Goal: Navigation & Orientation: Find specific page/section

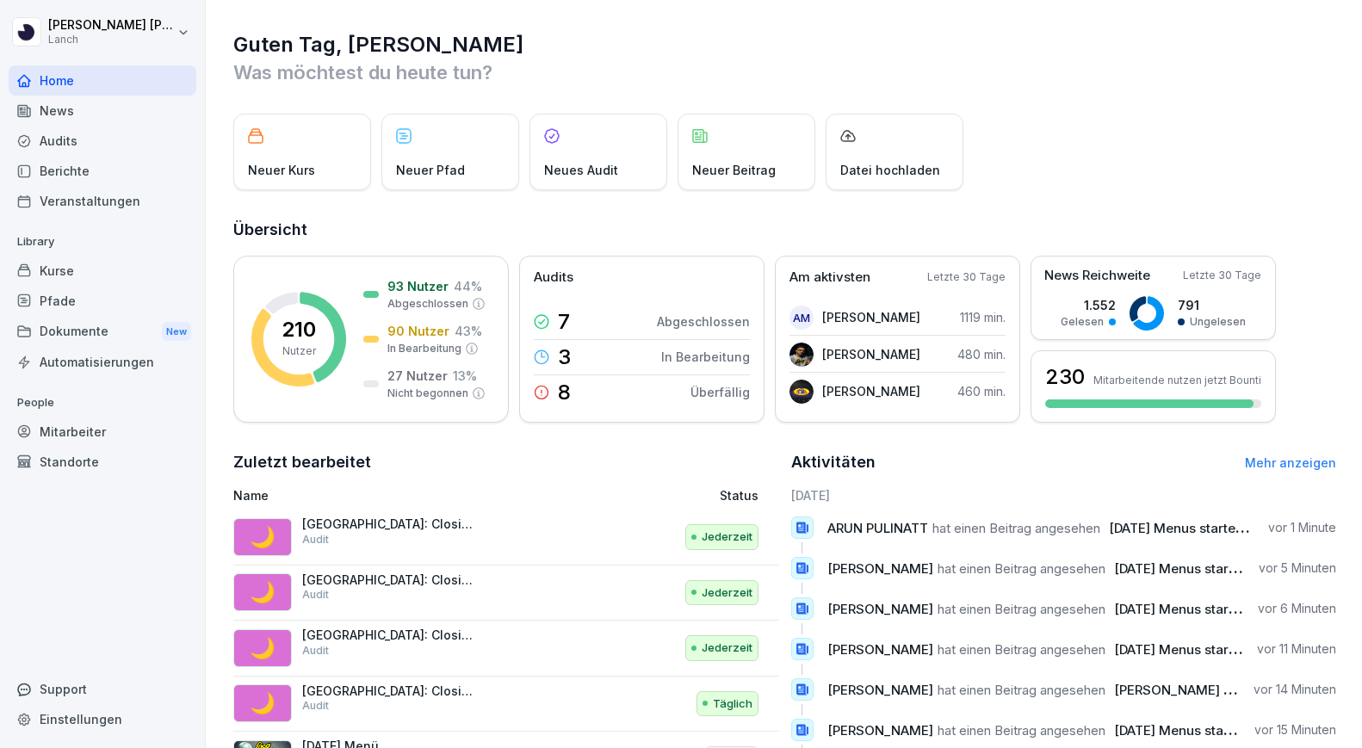
click at [132, 115] on div "News" at bounding box center [103, 111] width 188 height 30
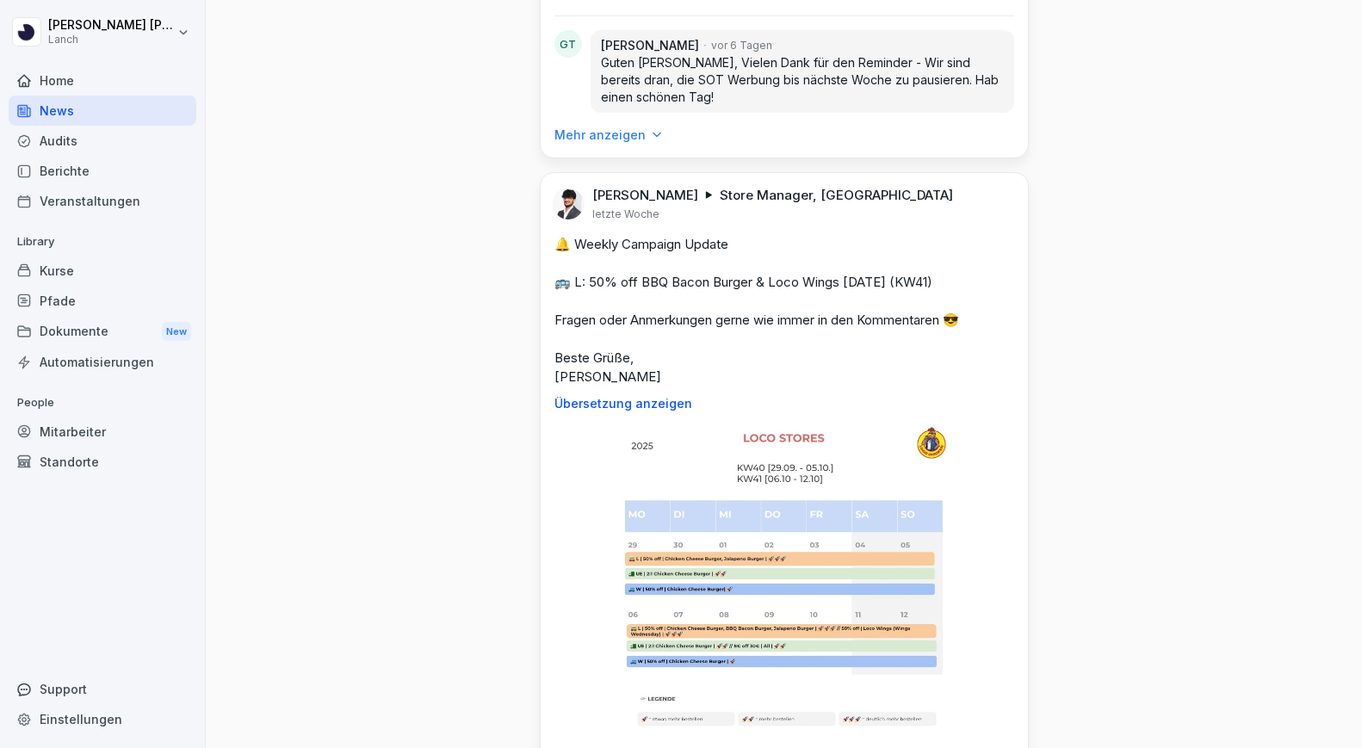
scroll to position [4812, 0]
click at [99, 442] on div "Mitarbeiter" at bounding box center [103, 432] width 188 height 30
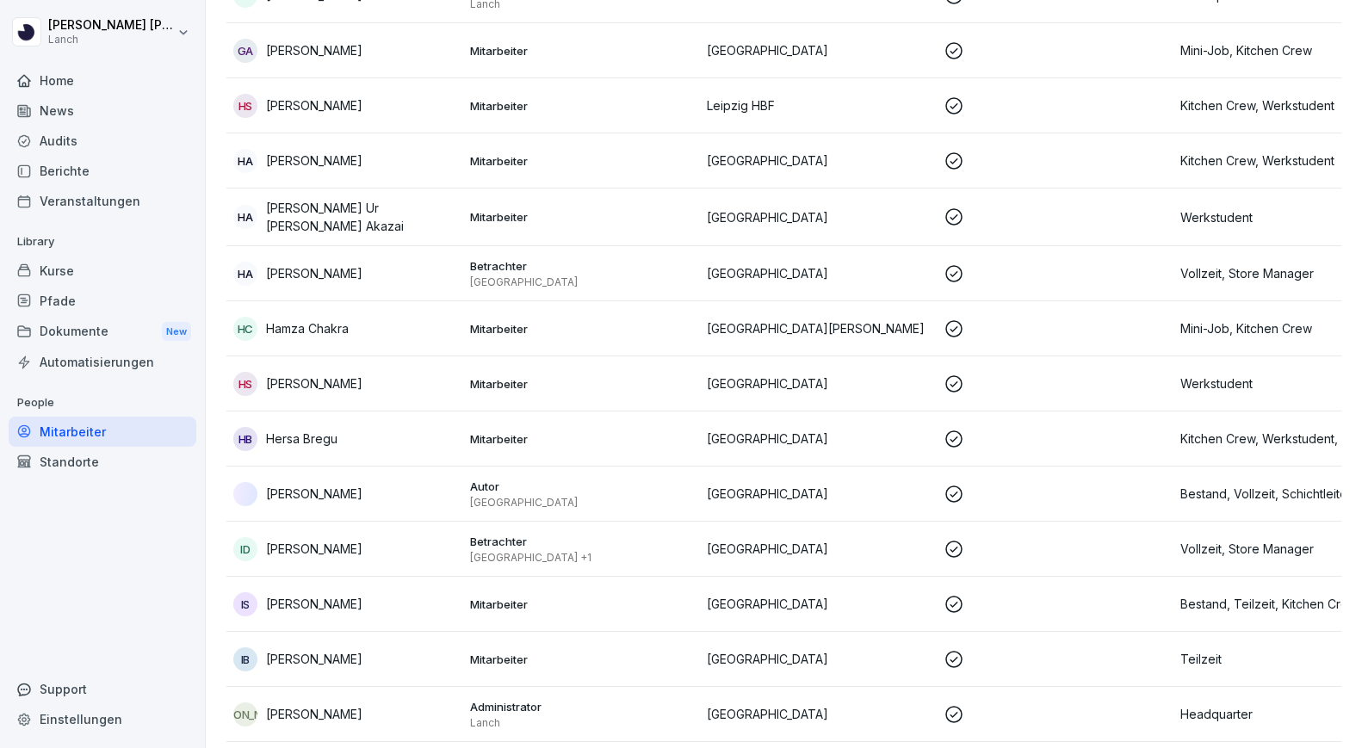
scroll to position [17, 0]
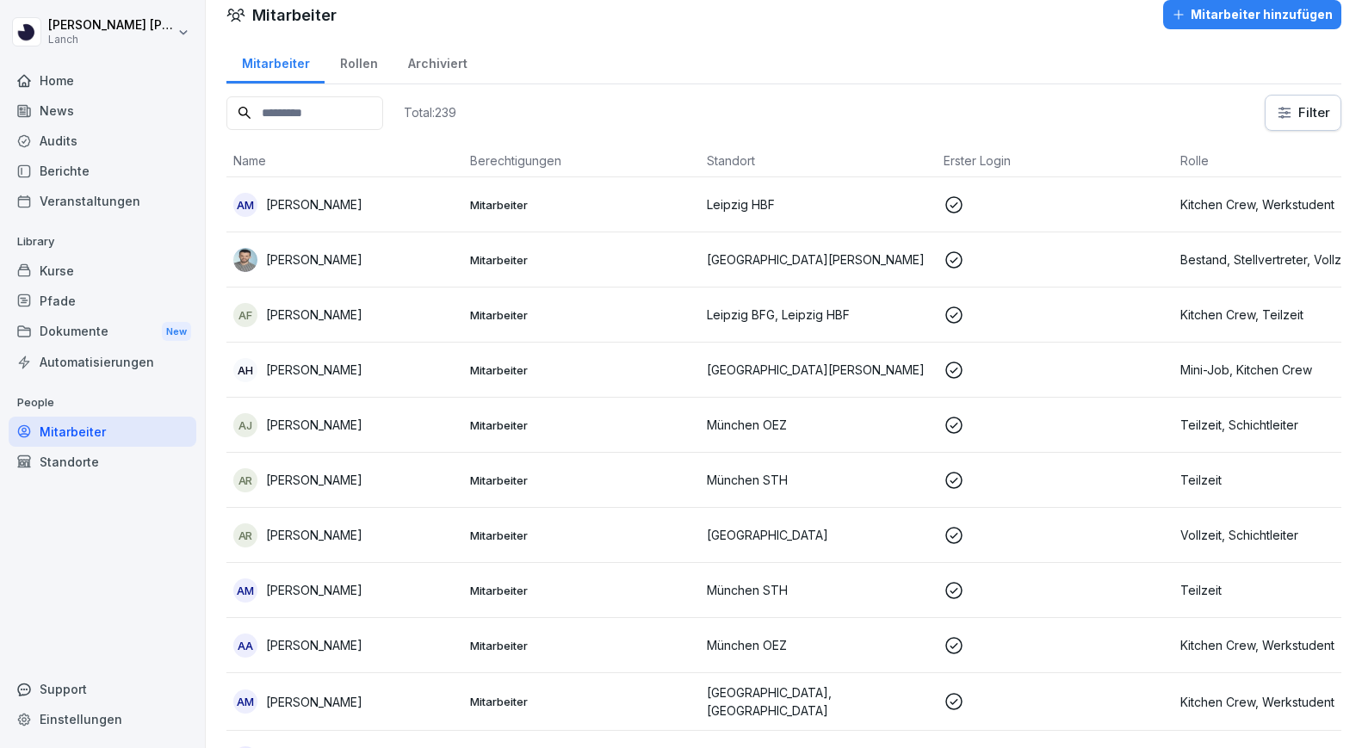
click at [96, 458] on div "Standorte" at bounding box center [103, 462] width 188 height 30
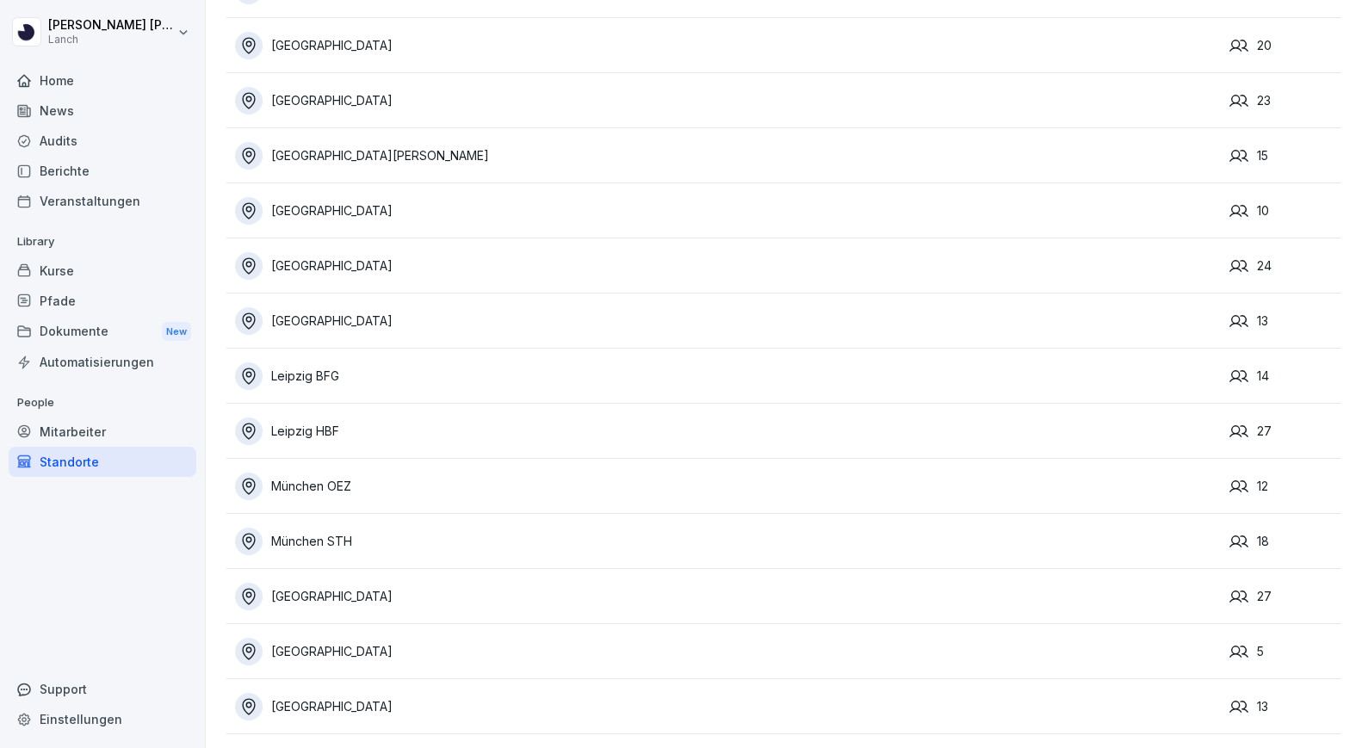
scroll to position [347, 0]
click at [332, 660] on div "[GEOGRAPHIC_DATA]" at bounding box center [728, 652] width 986 height 28
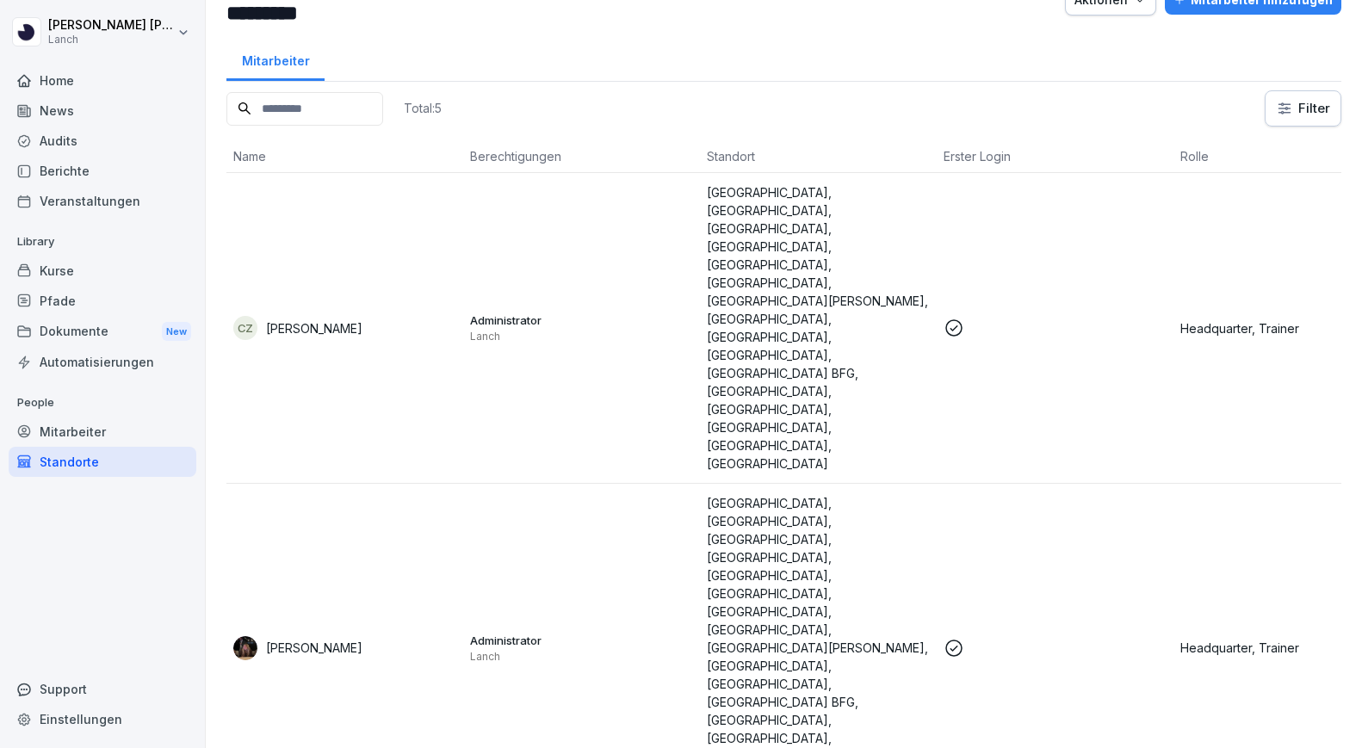
scroll to position [45, 0]
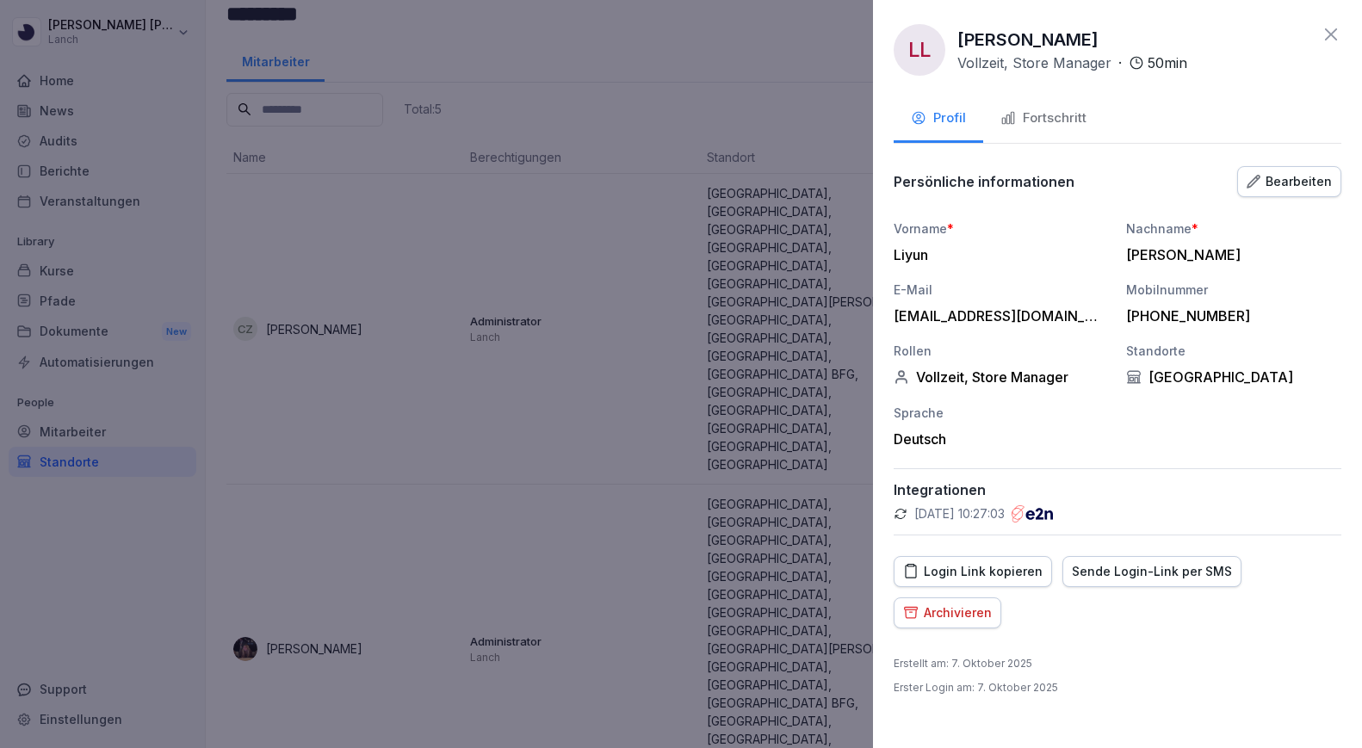
click at [1045, 109] on div "Fortschritt" at bounding box center [1044, 119] width 86 height 20
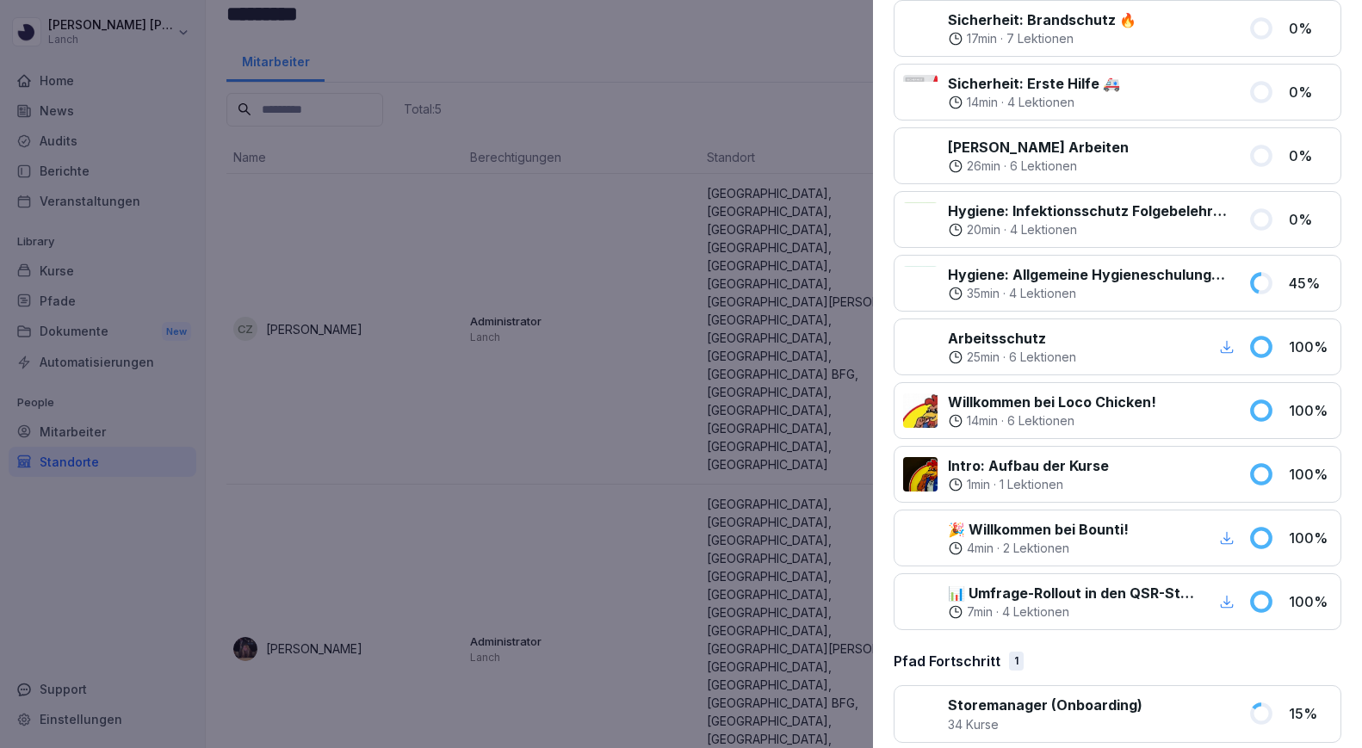
scroll to position [1894, 0]
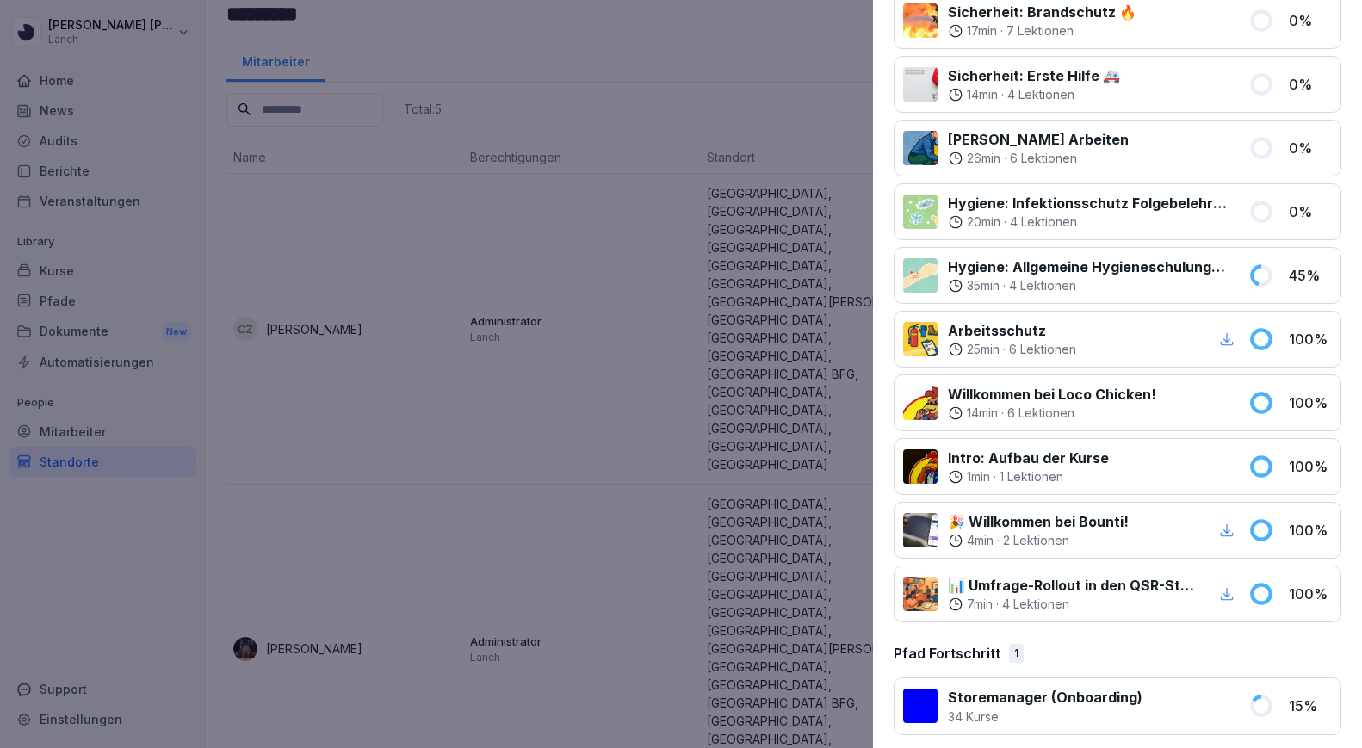
click at [763, 122] on div at bounding box center [681, 374] width 1362 height 748
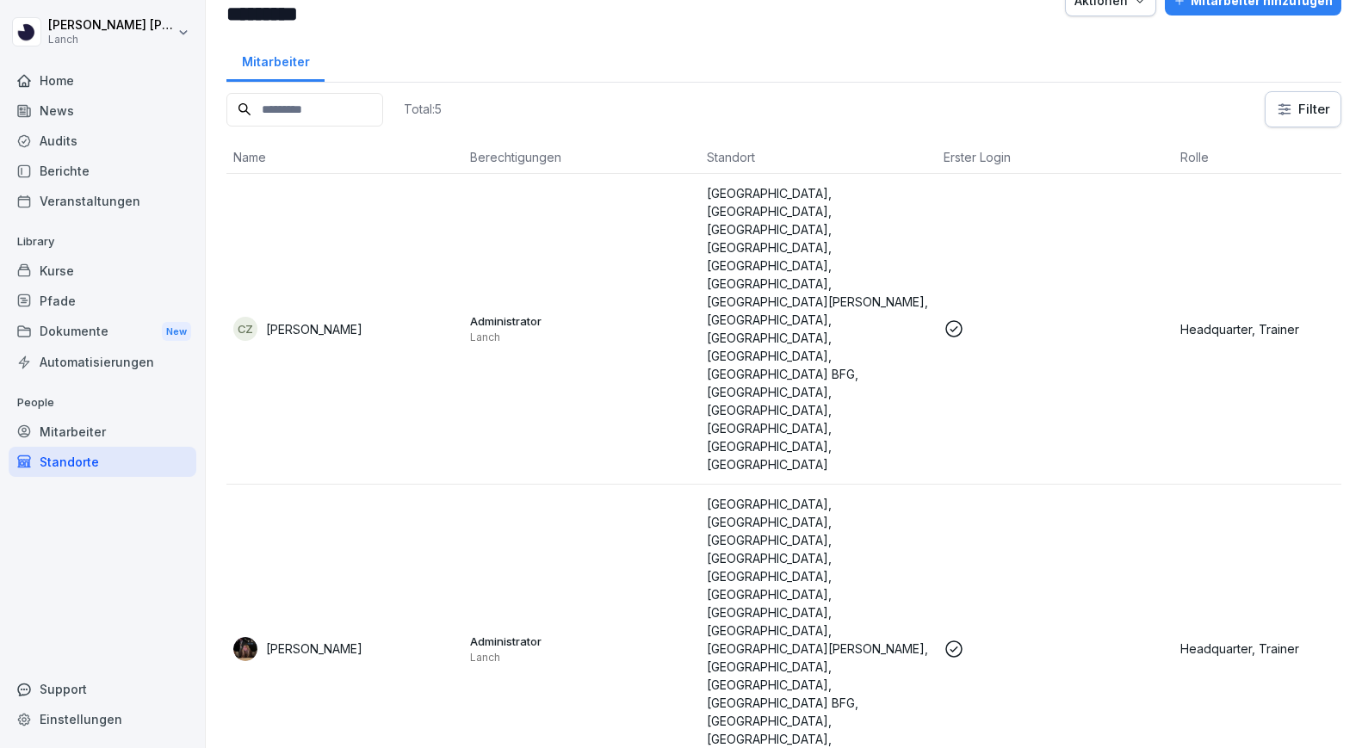
click at [80, 363] on div "Automatisierungen" at bounding box center [103, 362] width 188 height 30
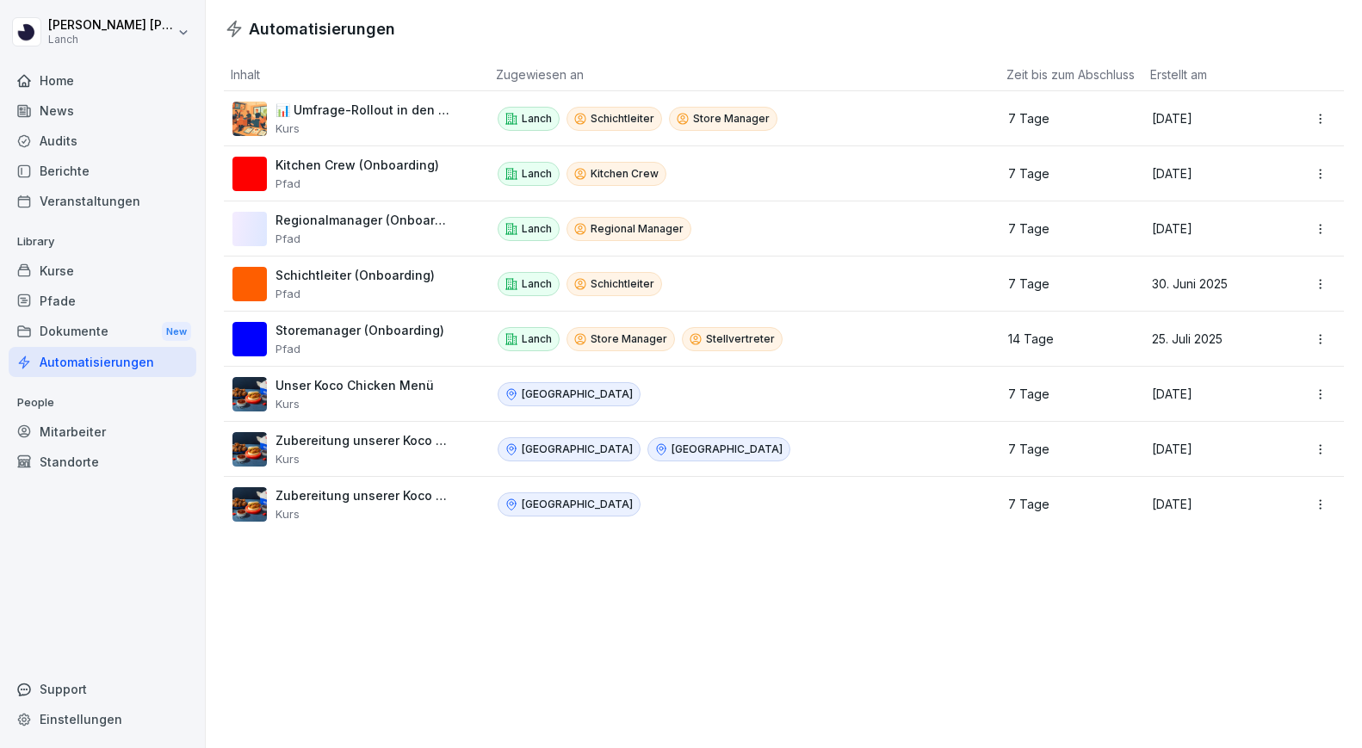
click at [79, 319] on div "Dokumente New" at bounding box center [103, 332] width 188 height 32
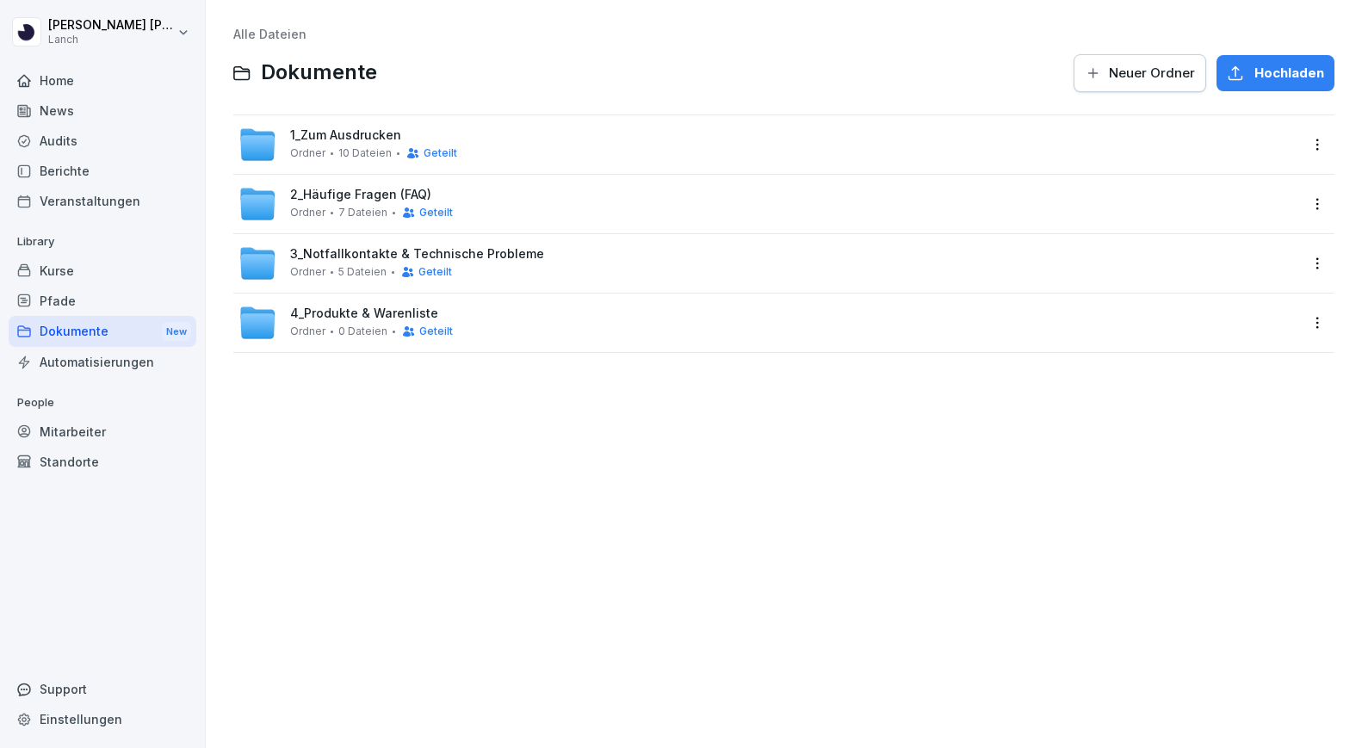
click at [88, 301] on div "Pfade" at bounding box center [103, 301] width 188 height 30
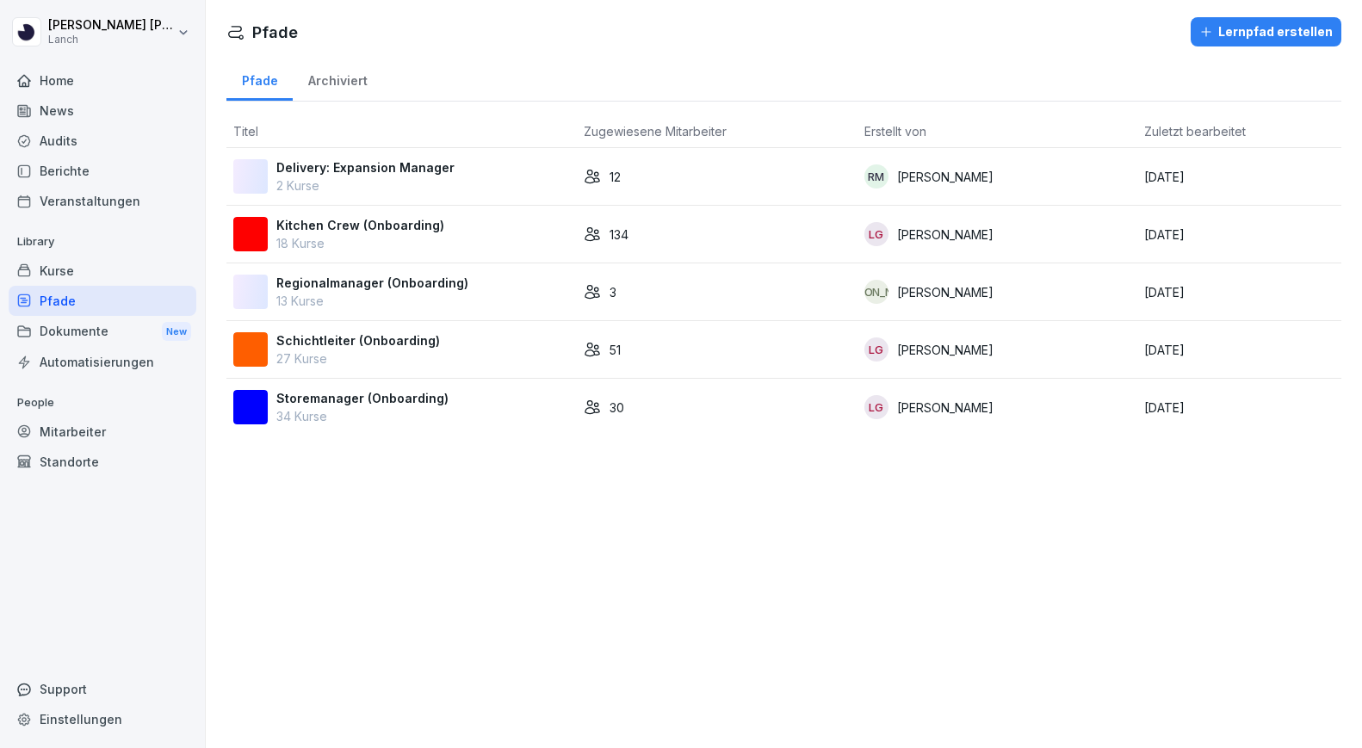
click at [83, 277] on div "Kurse" at bounding box center [103, 271] width 188 height 30
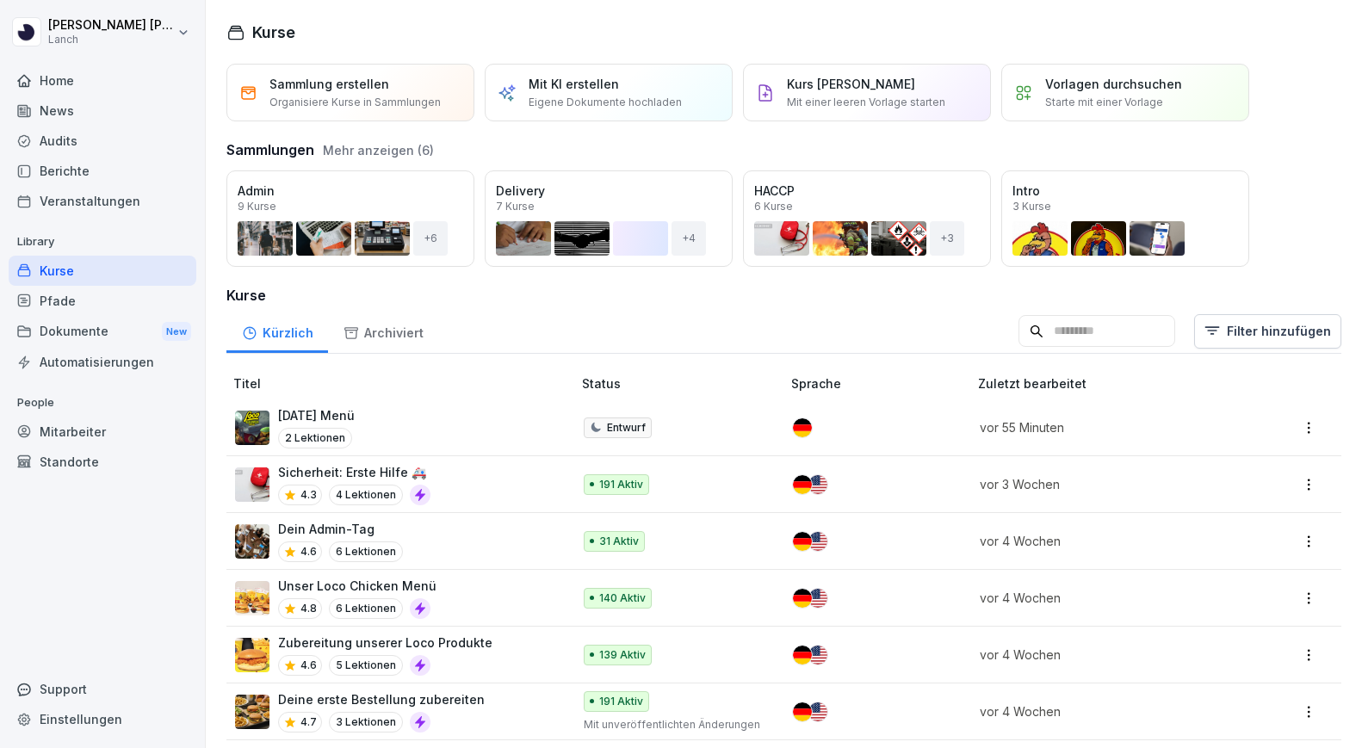
click at [98, 68] on div "Home" at bounding box center [103, 80] width 188 height 30
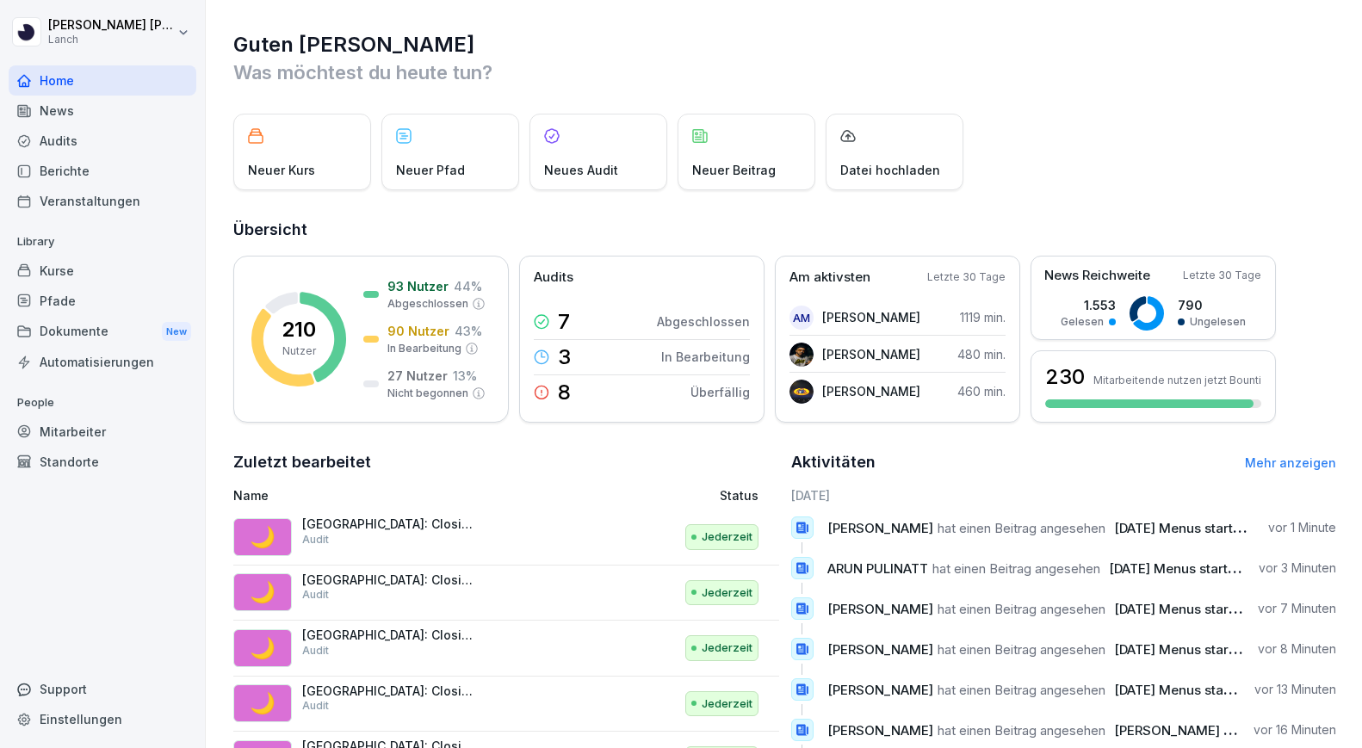
click at [96, 102] on div "News" at bounding box center [103, 111] width 188 height 30
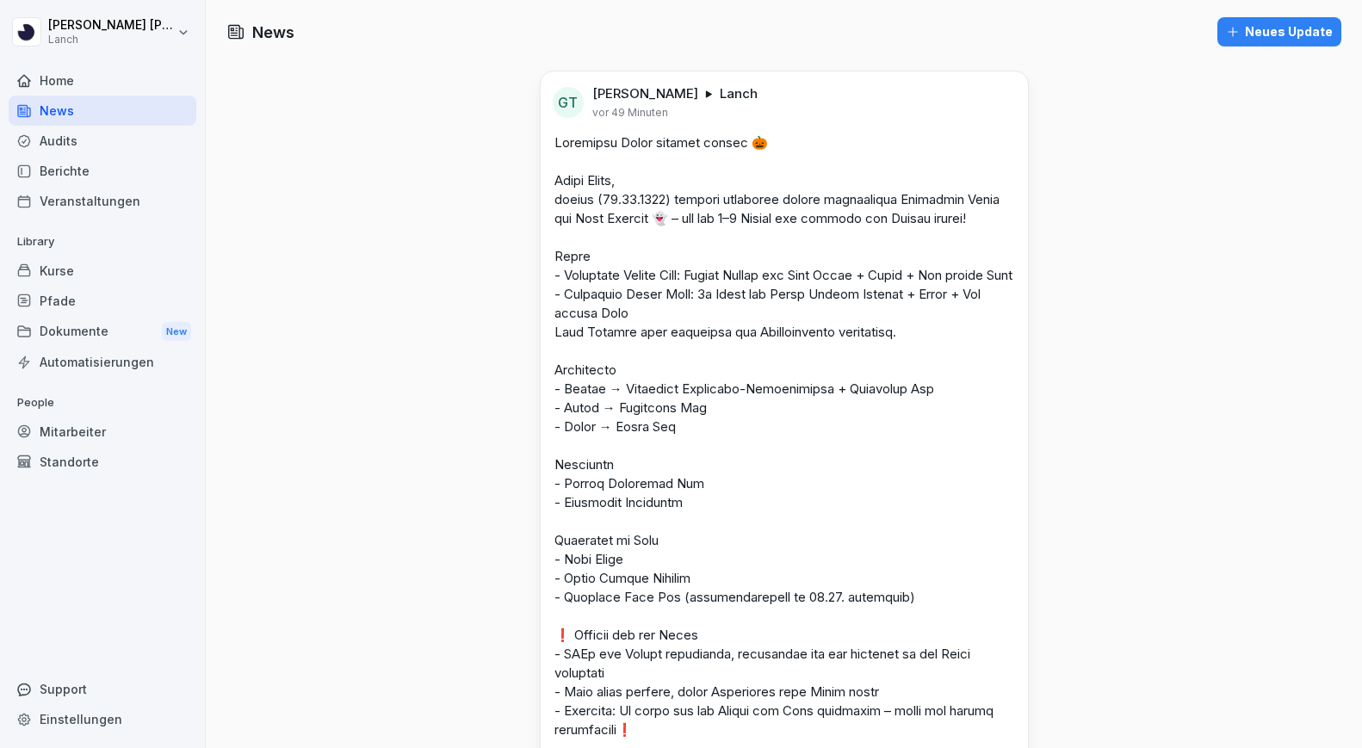
click at [93, 444] on div "Mitarbeiter" at bounding box center [103, 432] width 188 height 30
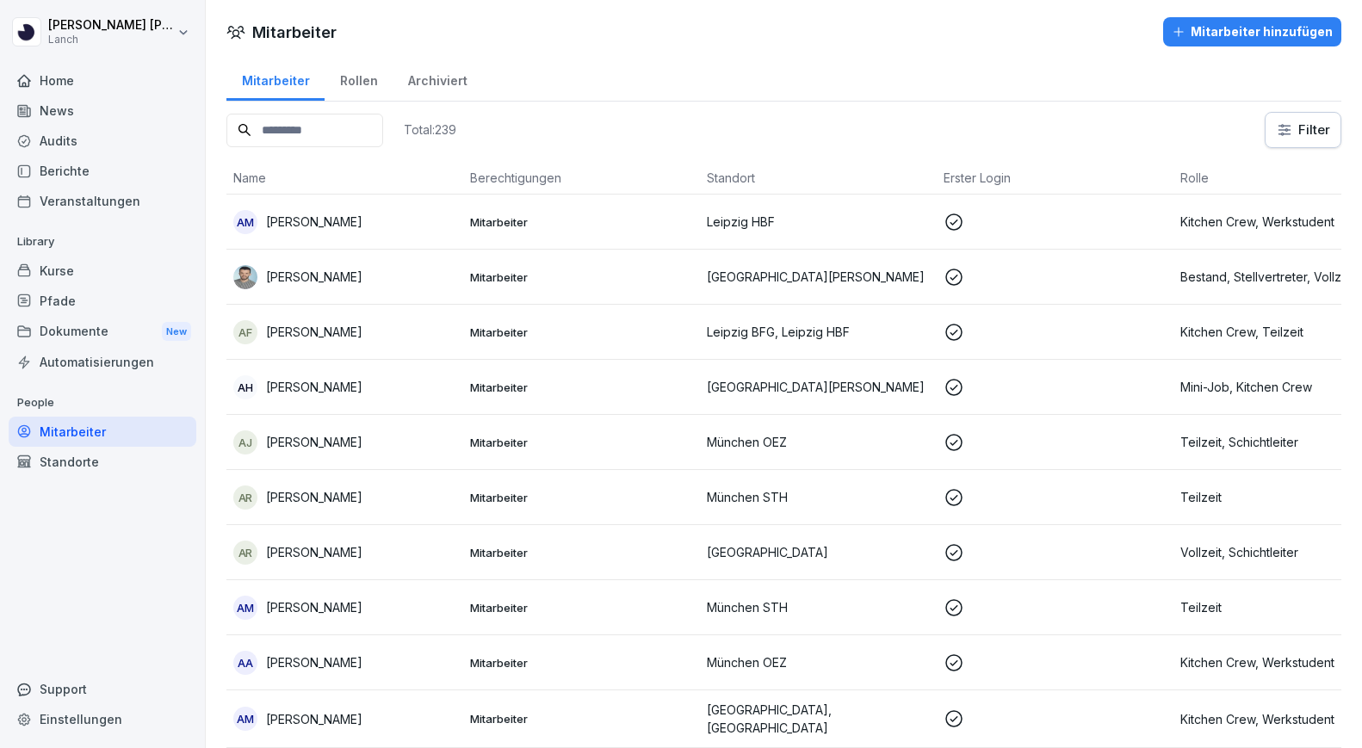
click at [119, 460] on div "Standorte" at bounding box center [103, 462] width 188 height 30
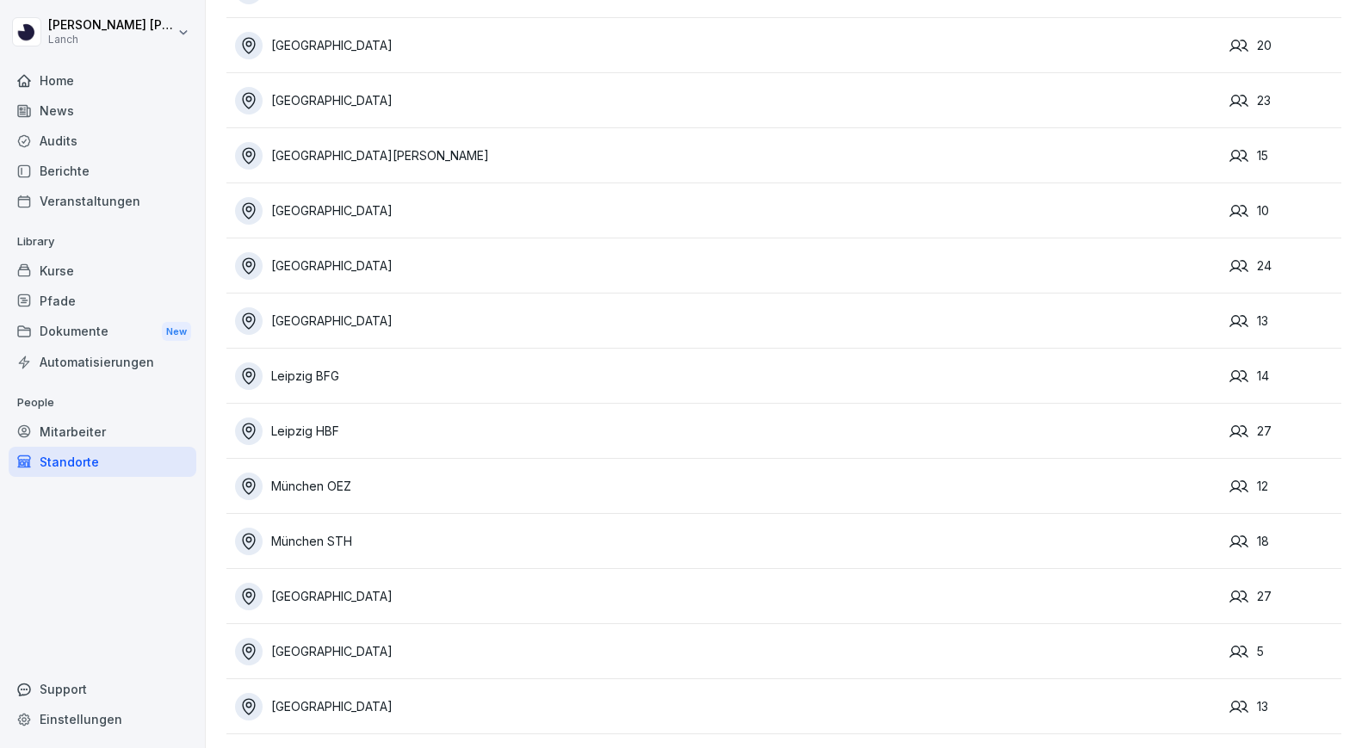
scroll to position [347, 0]
click at [345, 634] on td "[GEOGRAPHIC_DATA]" at bounding box center [723, 651] width 995 height 55
click at [303, 650] on div "[GEOGRAPHIC_DATA]" at bounding box center [728, 652] width 986 height 28
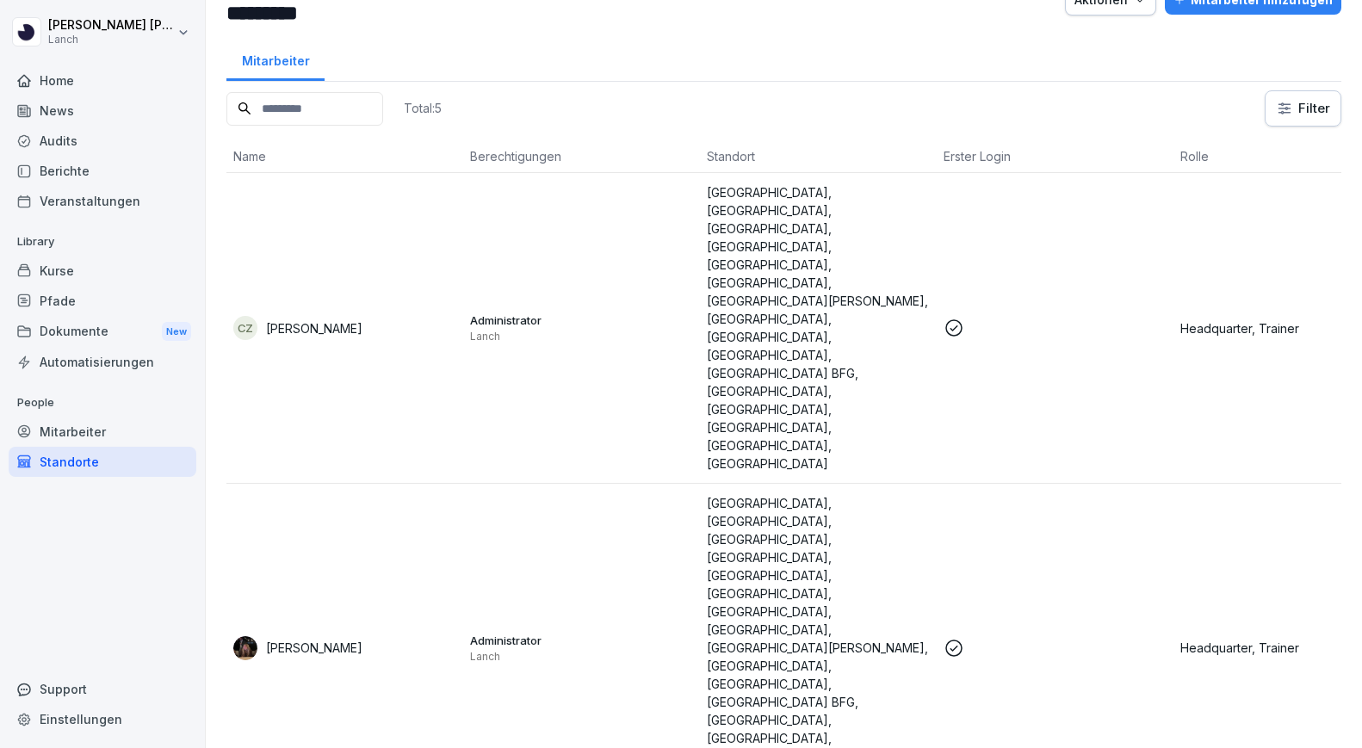
scroll to position [45, 0]
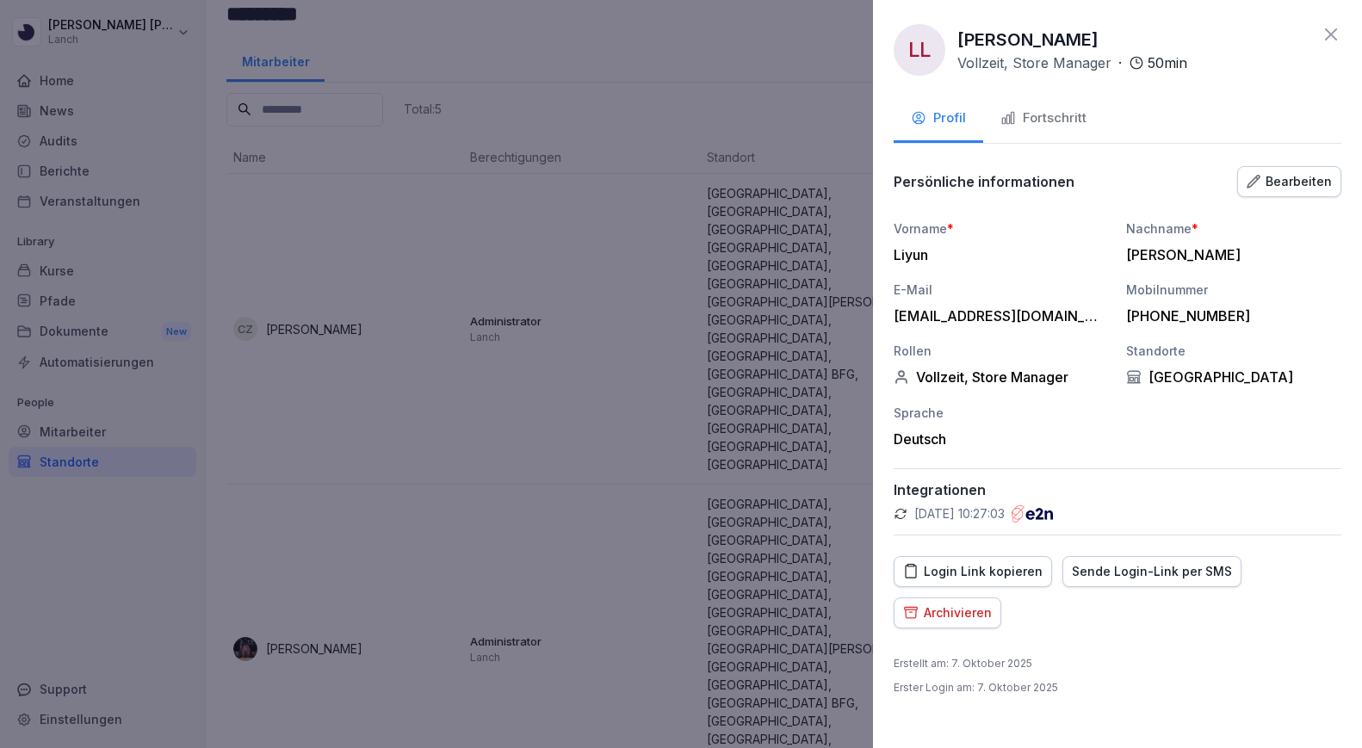
click at [1039, 120] on div "Fortschritt" at bounding box center [1044, 119] width 86 height 20
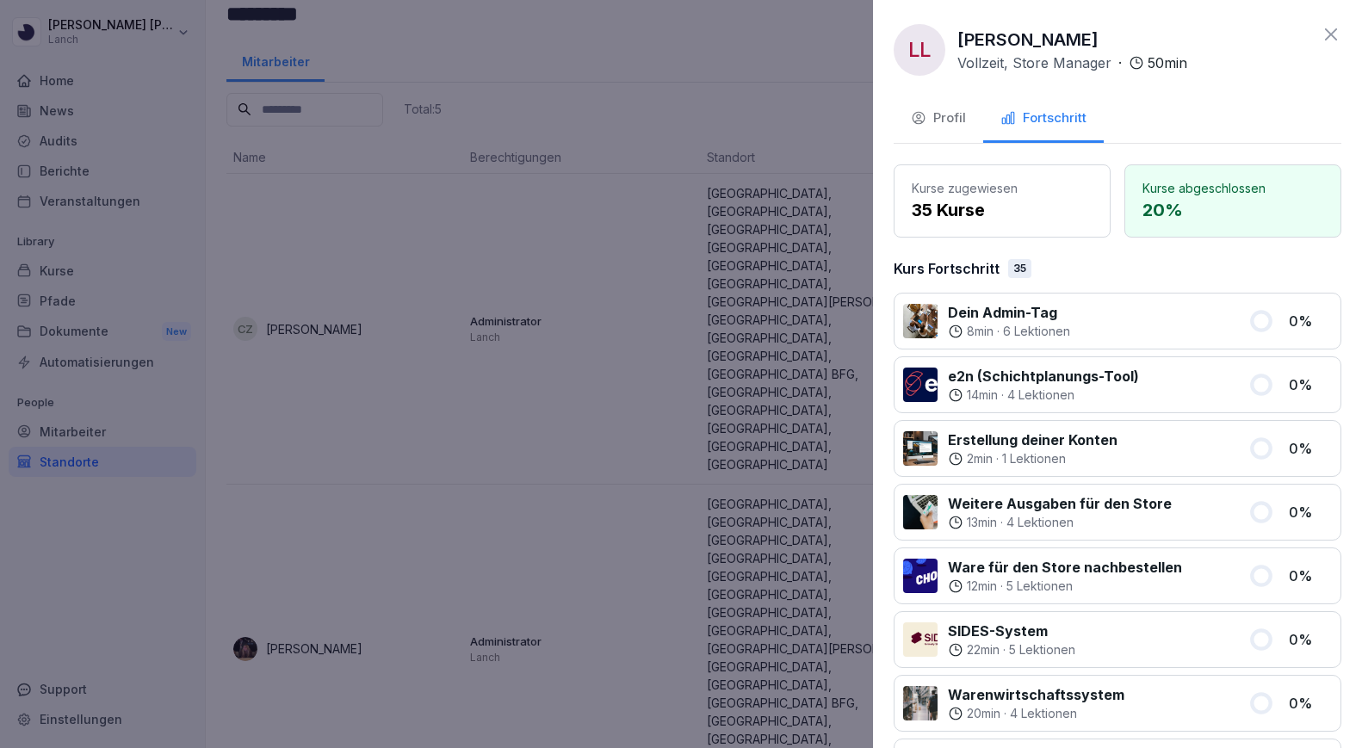
scroll to position [0, 0]
click at [1328, 35] on icon at bounding box center [1331, 34] width 21 height 21
